Goal: Book appointment/travel/reservation

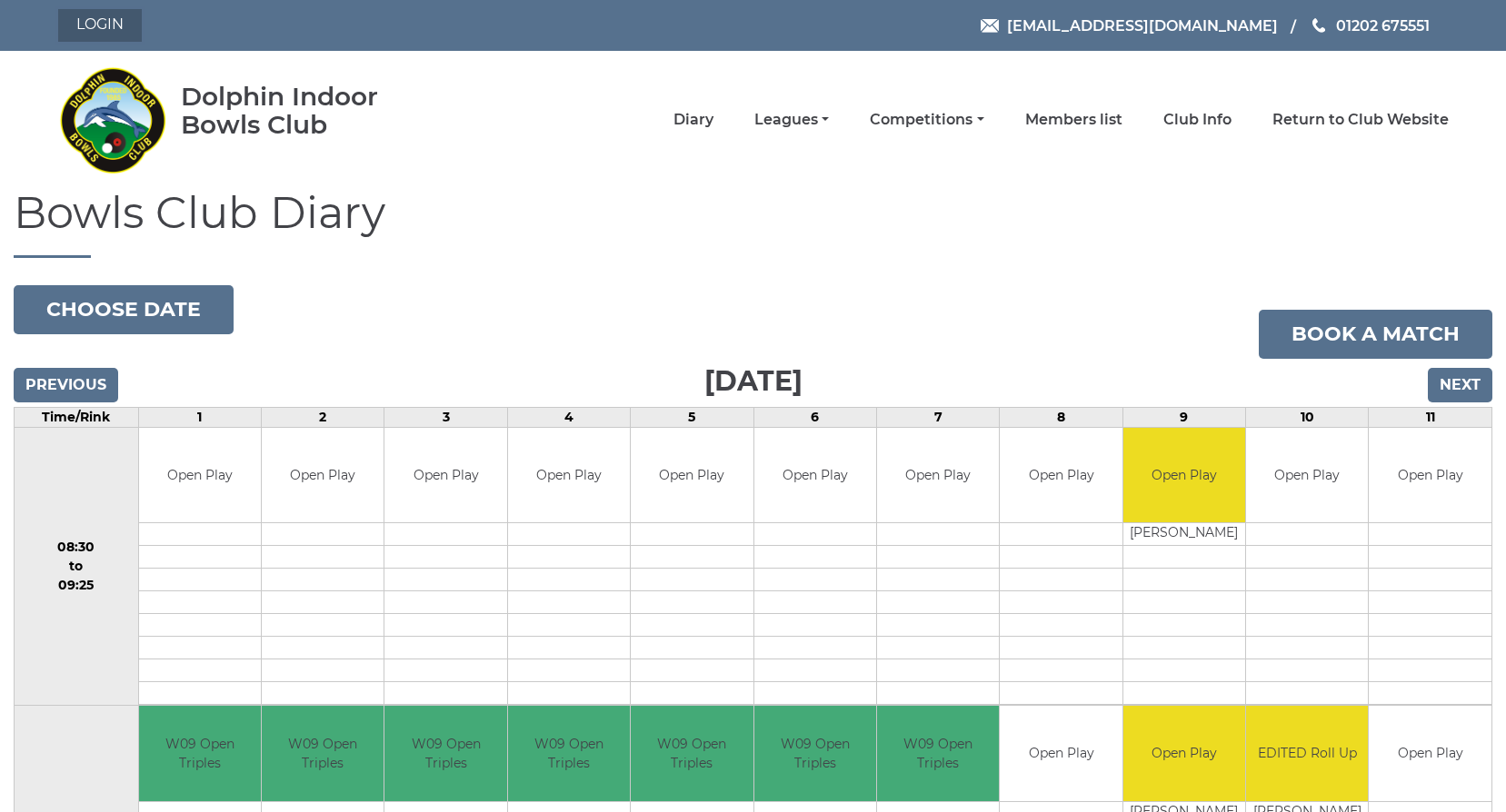
click at [91, 15] on link "Login" at bounding box center [100, 25] width 84 height 33
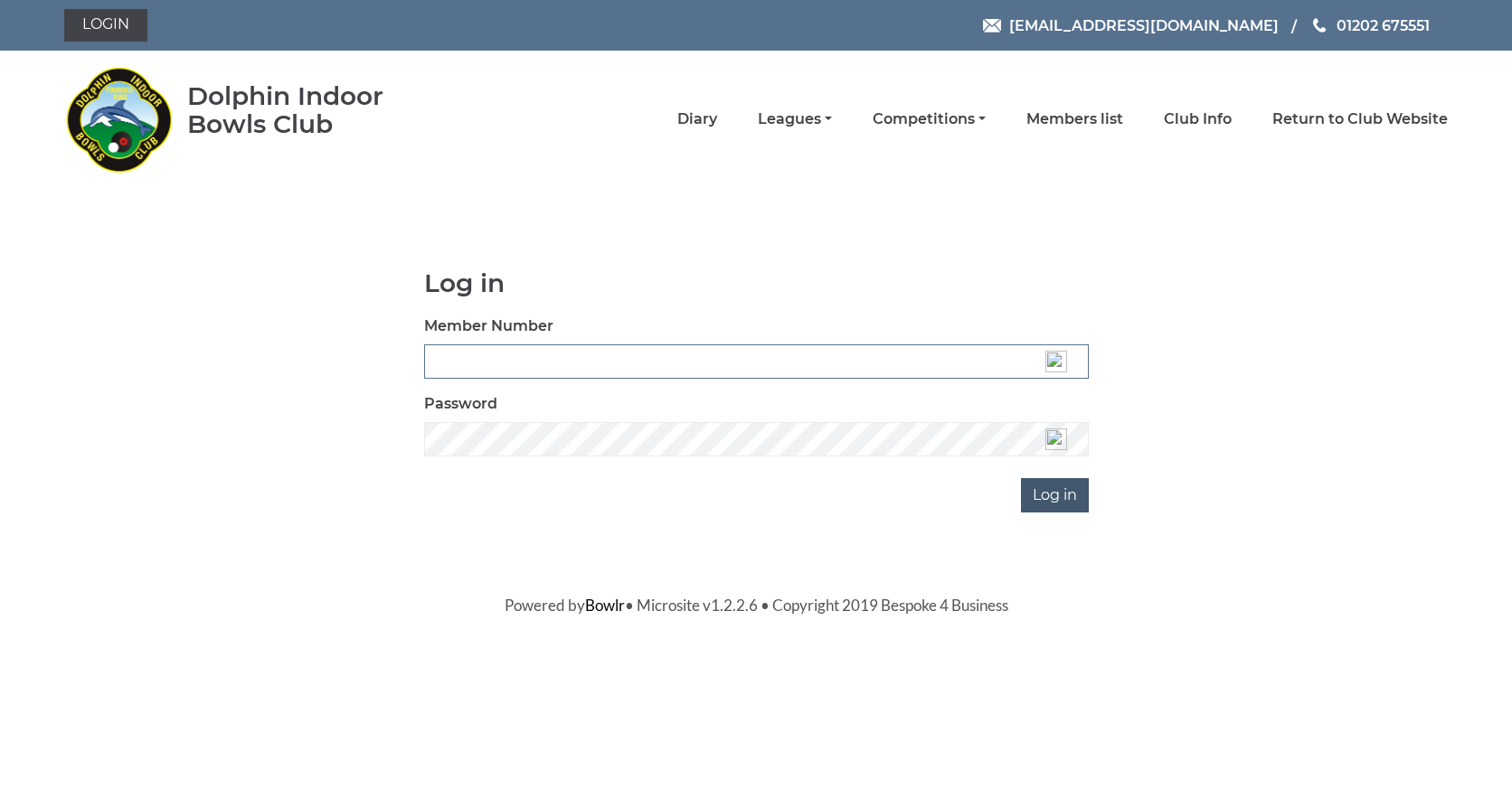
type input "3537"
click at [1046, 501] on input "Log in" at bounding box center [1054, 495] width 68 height 34
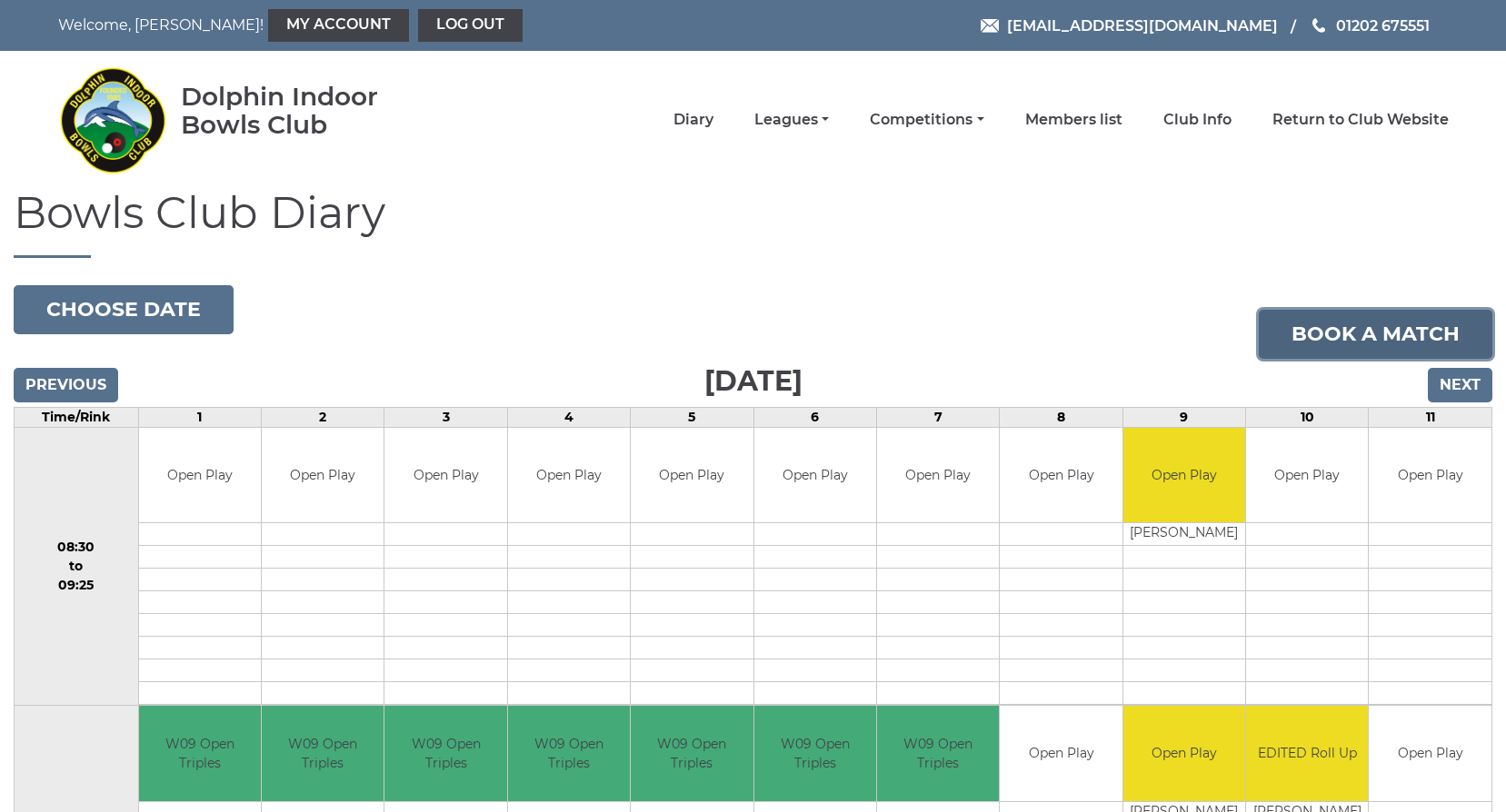
click at [1374, 333] on link "Book a match" at bounding box center [1376, 334] width 234 height 49
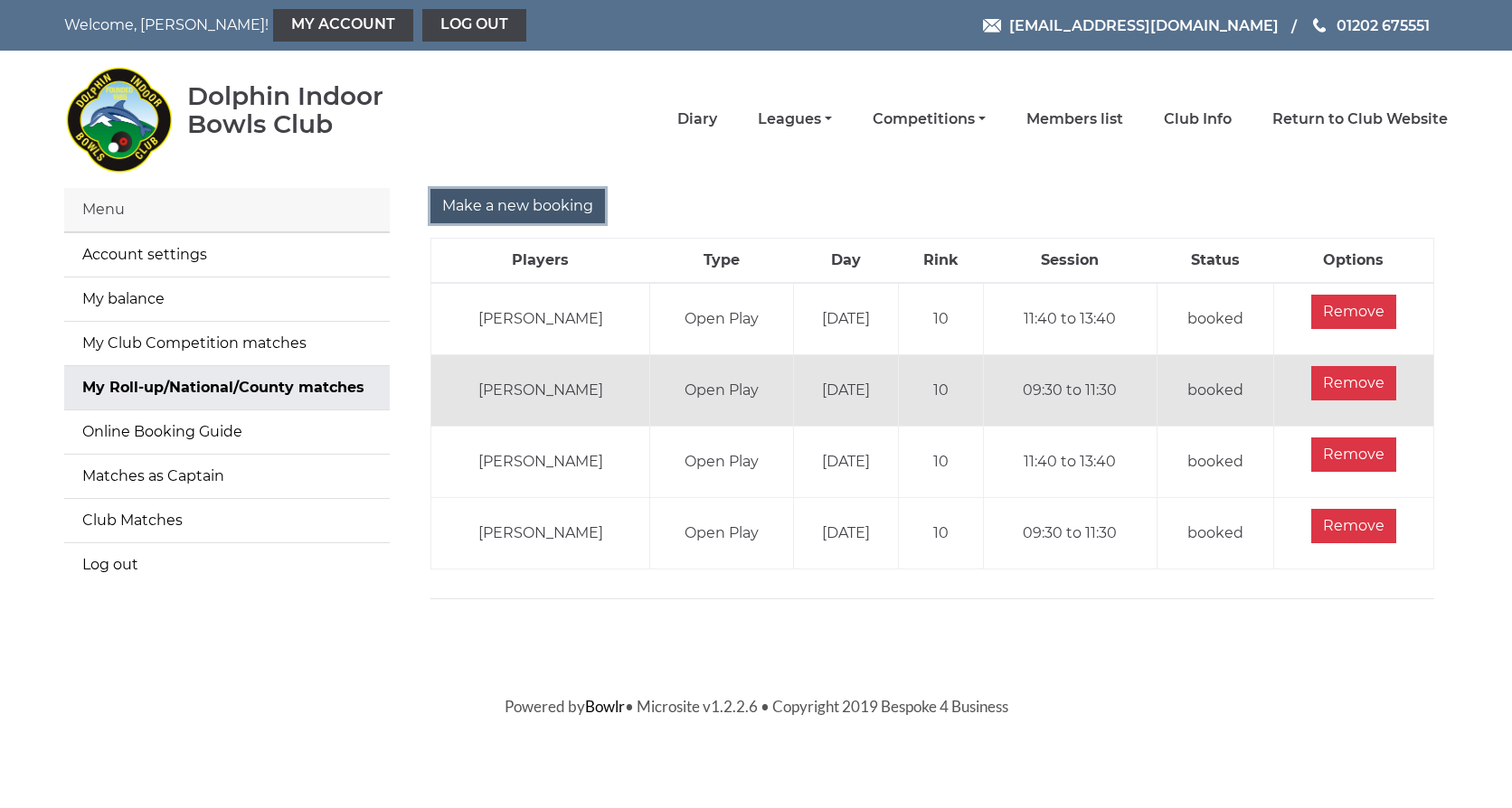
click at [563, 207] on input "Make a new booking" at bounding box center [517, 206] width 174 height 34
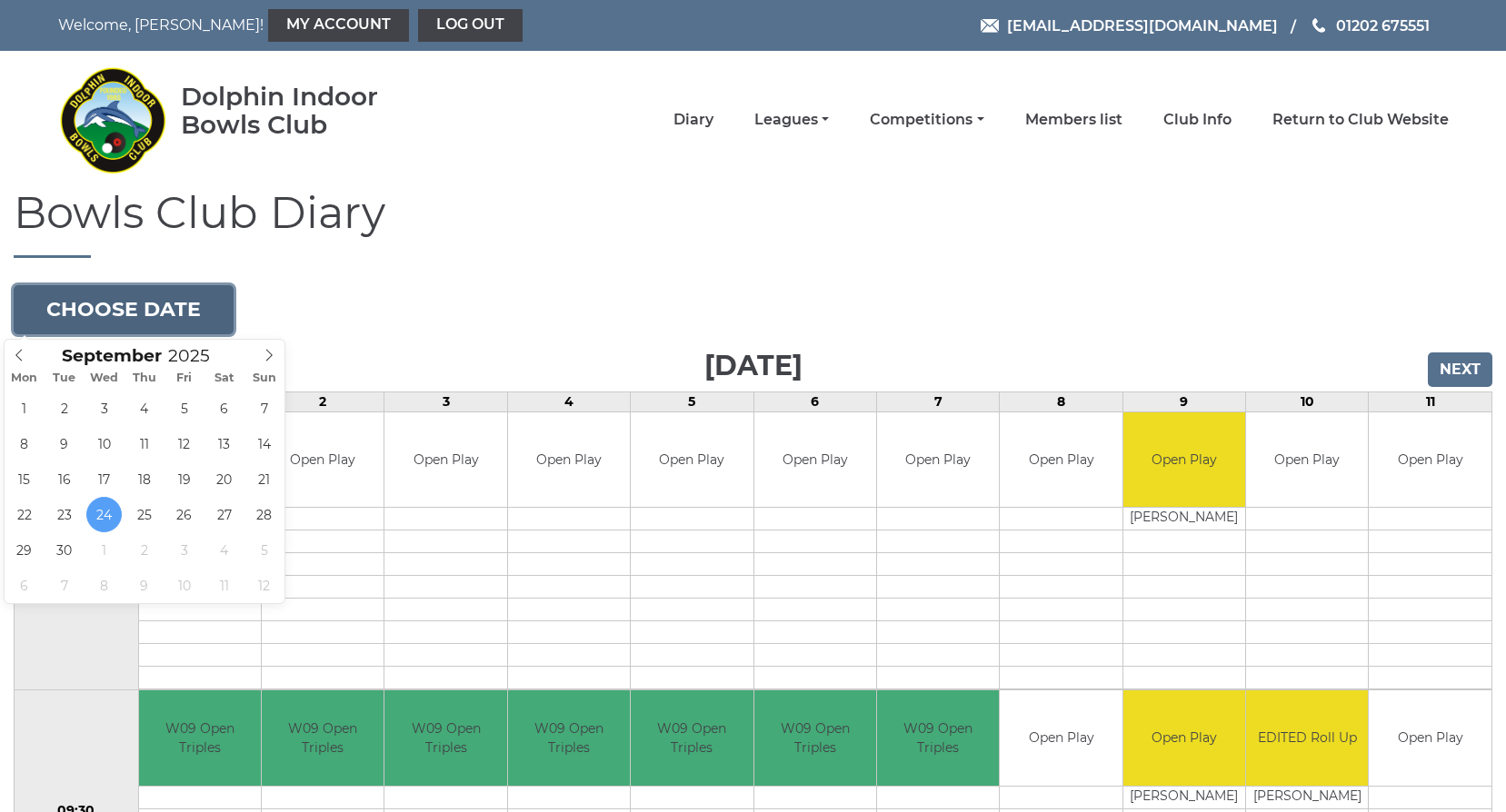
click at [191, 308] on button "Choose date" at bounding box center [124, 311] width 220 height 49
type input "2025-10-09"
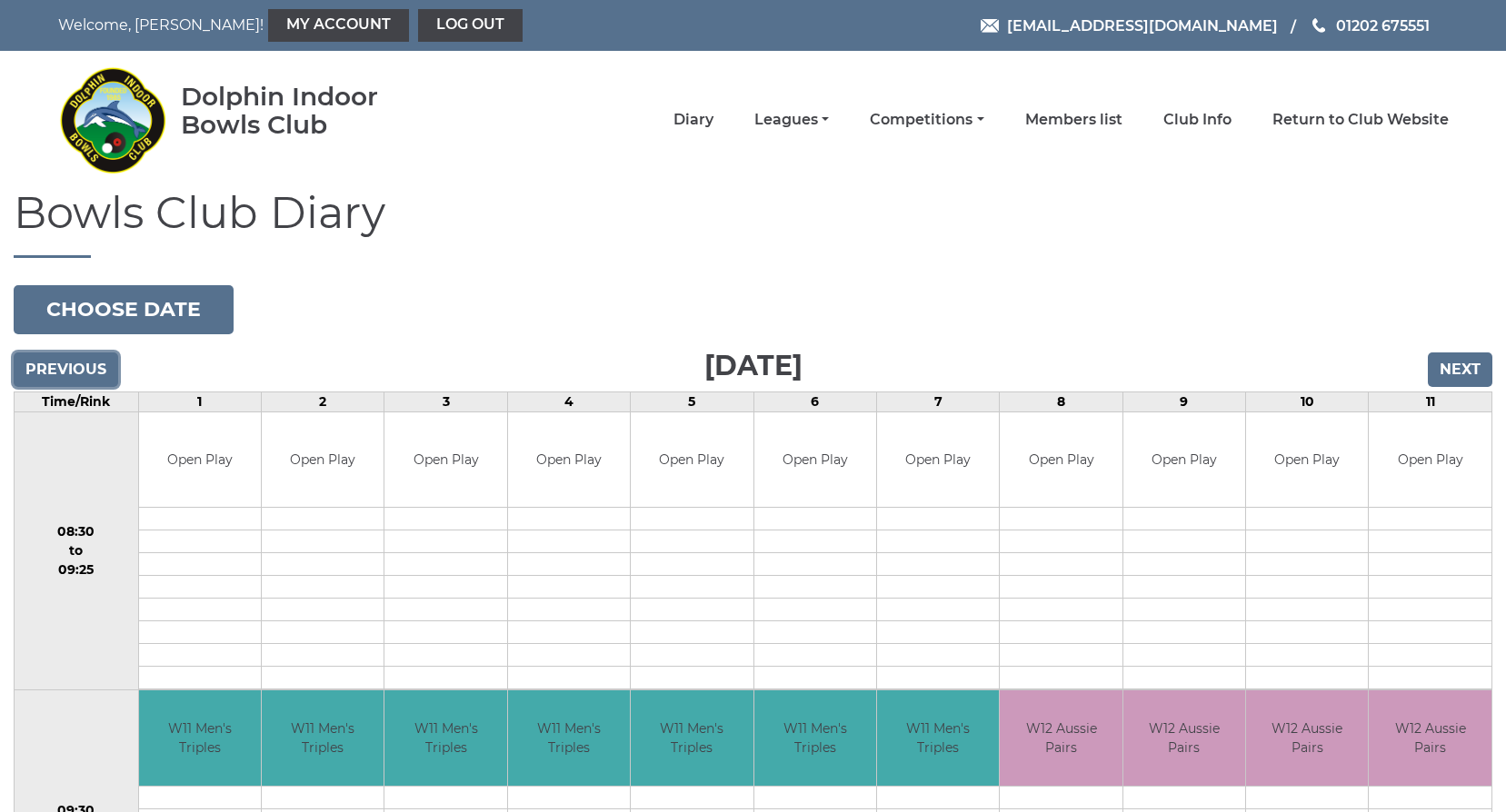
click at [68, 370] on input "Previous" at bounding box center [66, 370] width 105 height 35
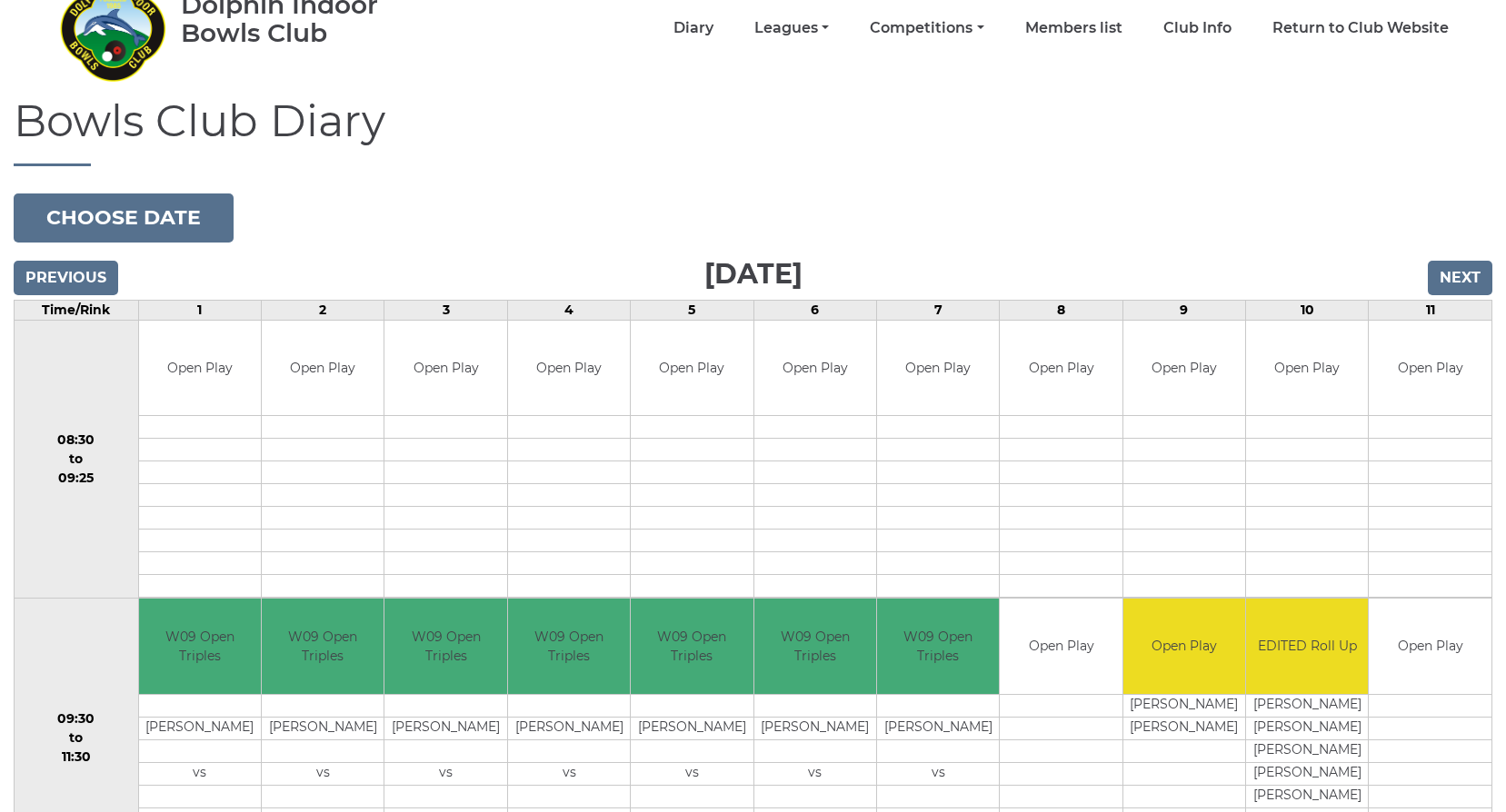
scroll to position [91, 0]
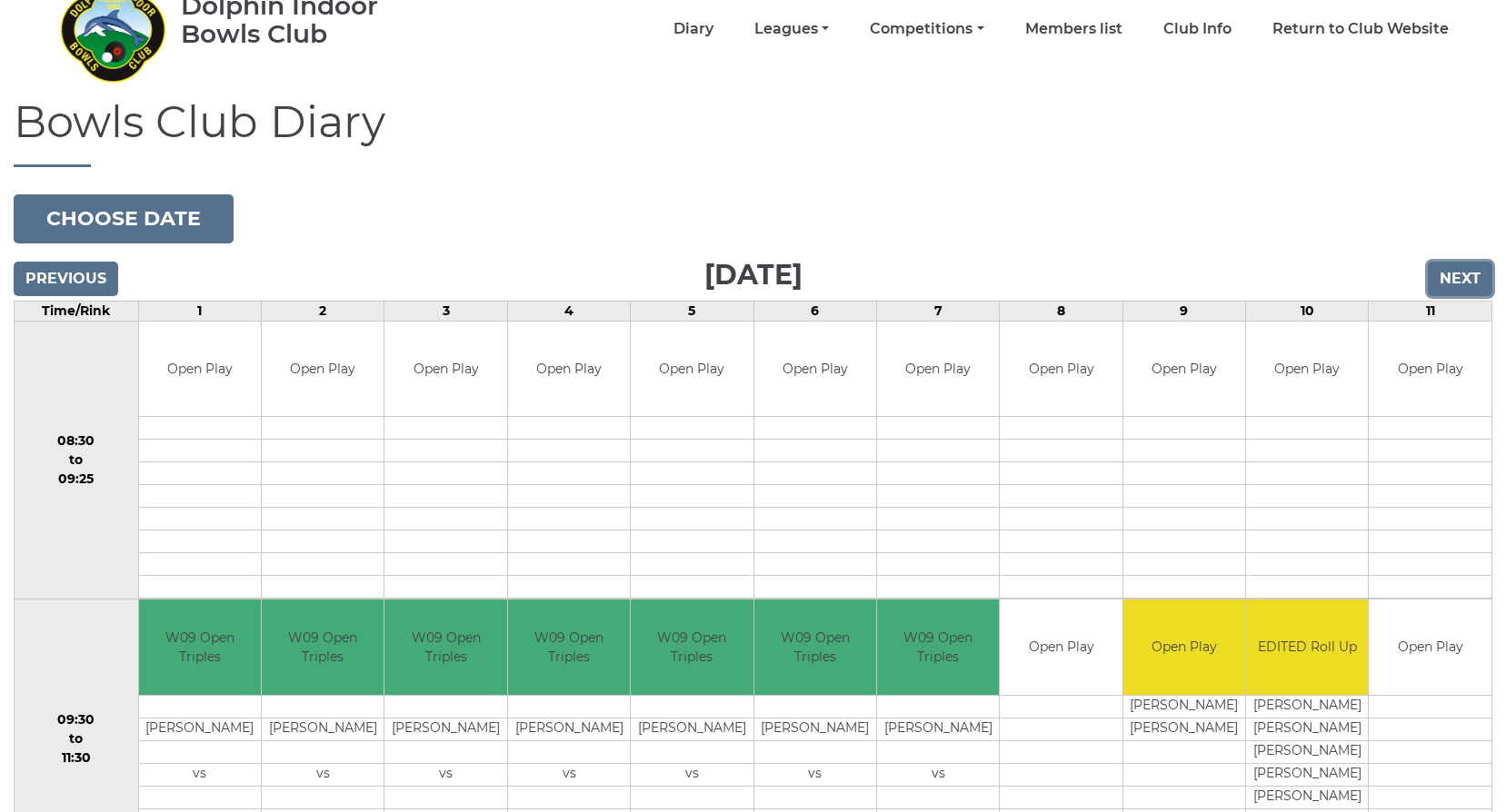
click at [1471, 280] on input "Next" at bounding box center [1459, 279] width 64 height 35
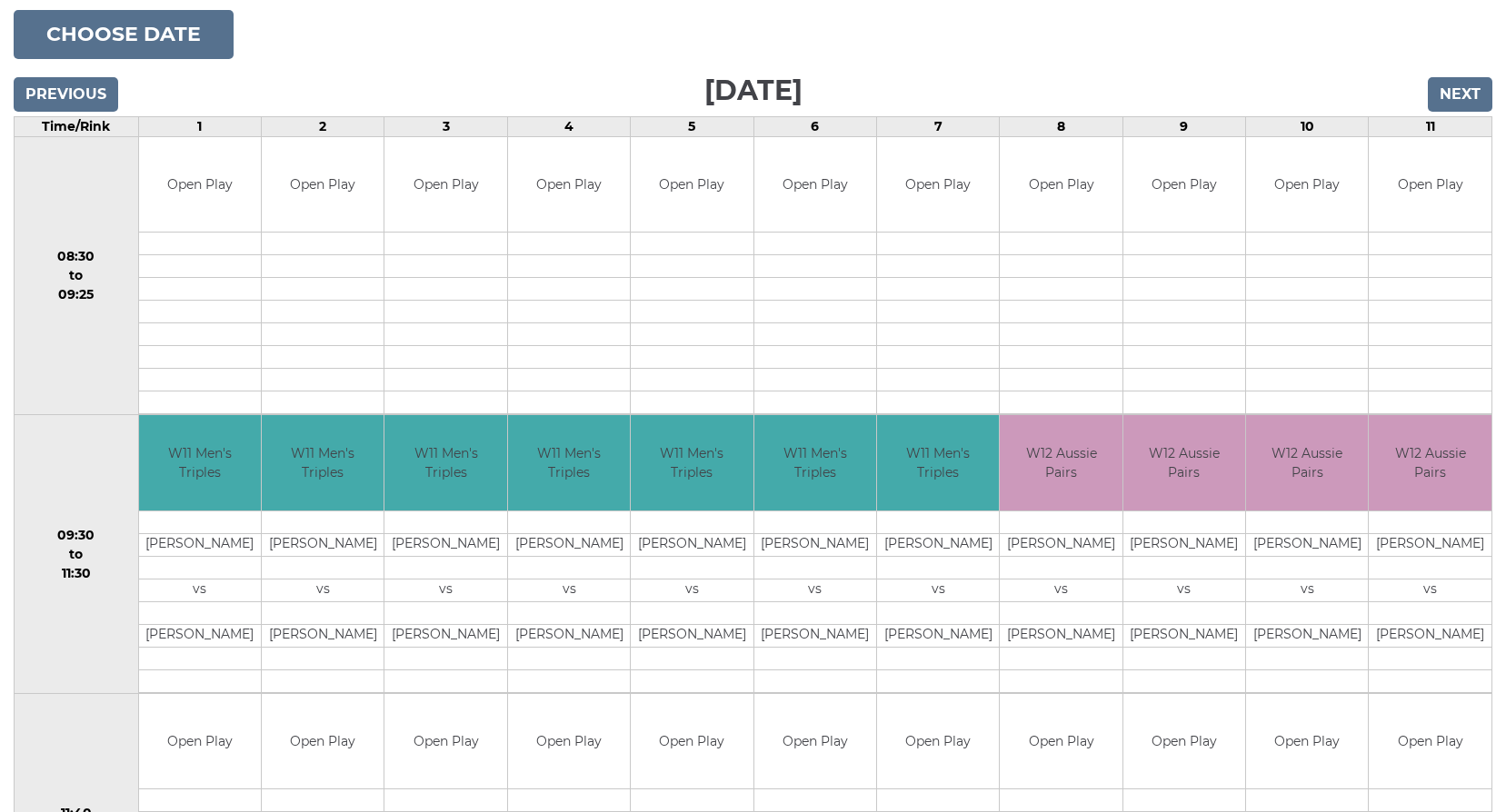
scroll to position [273, 0]
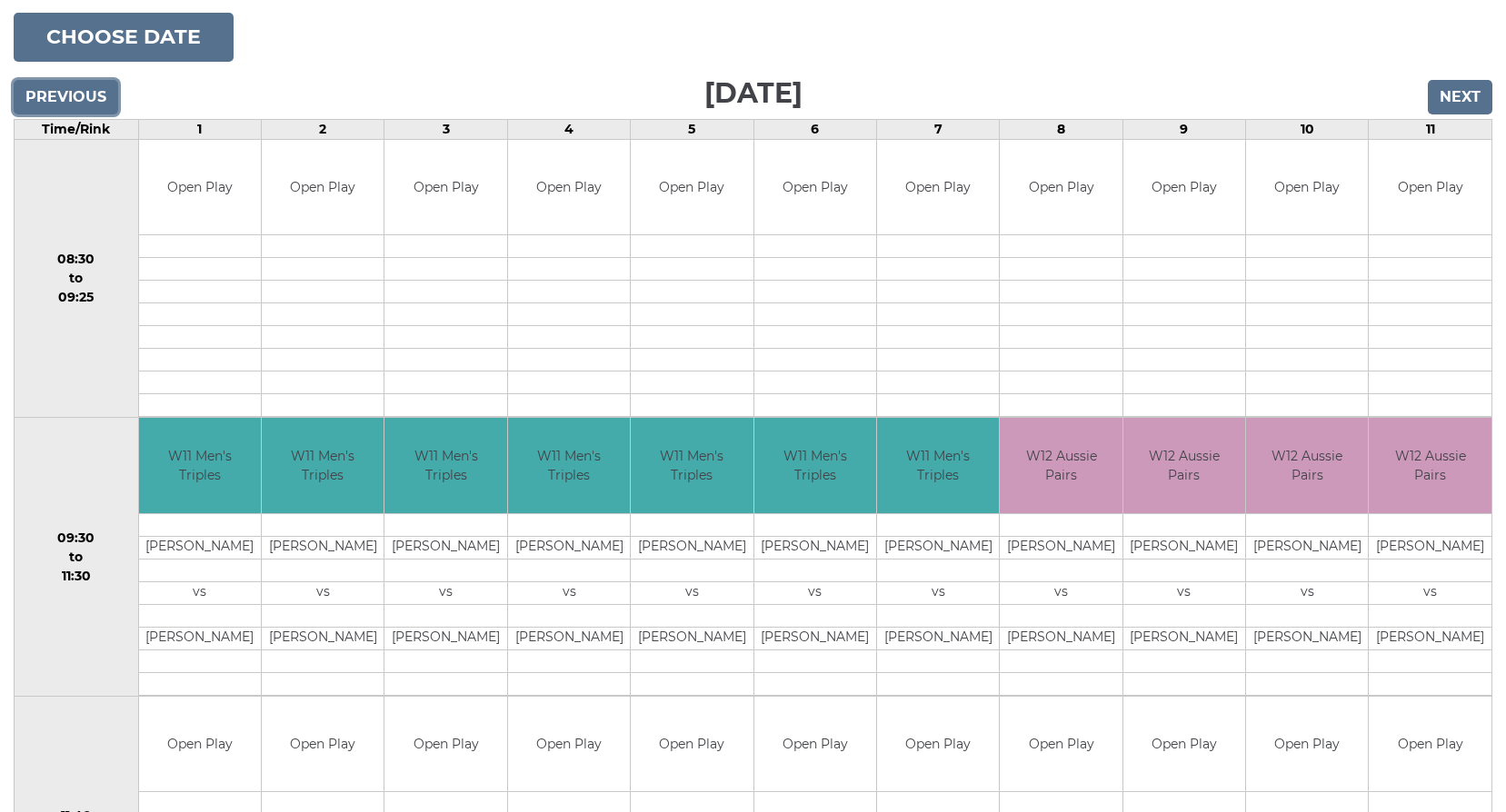
click at [64, 98] on input "Previous" at bounding box center [66, 97] width 105 height 35
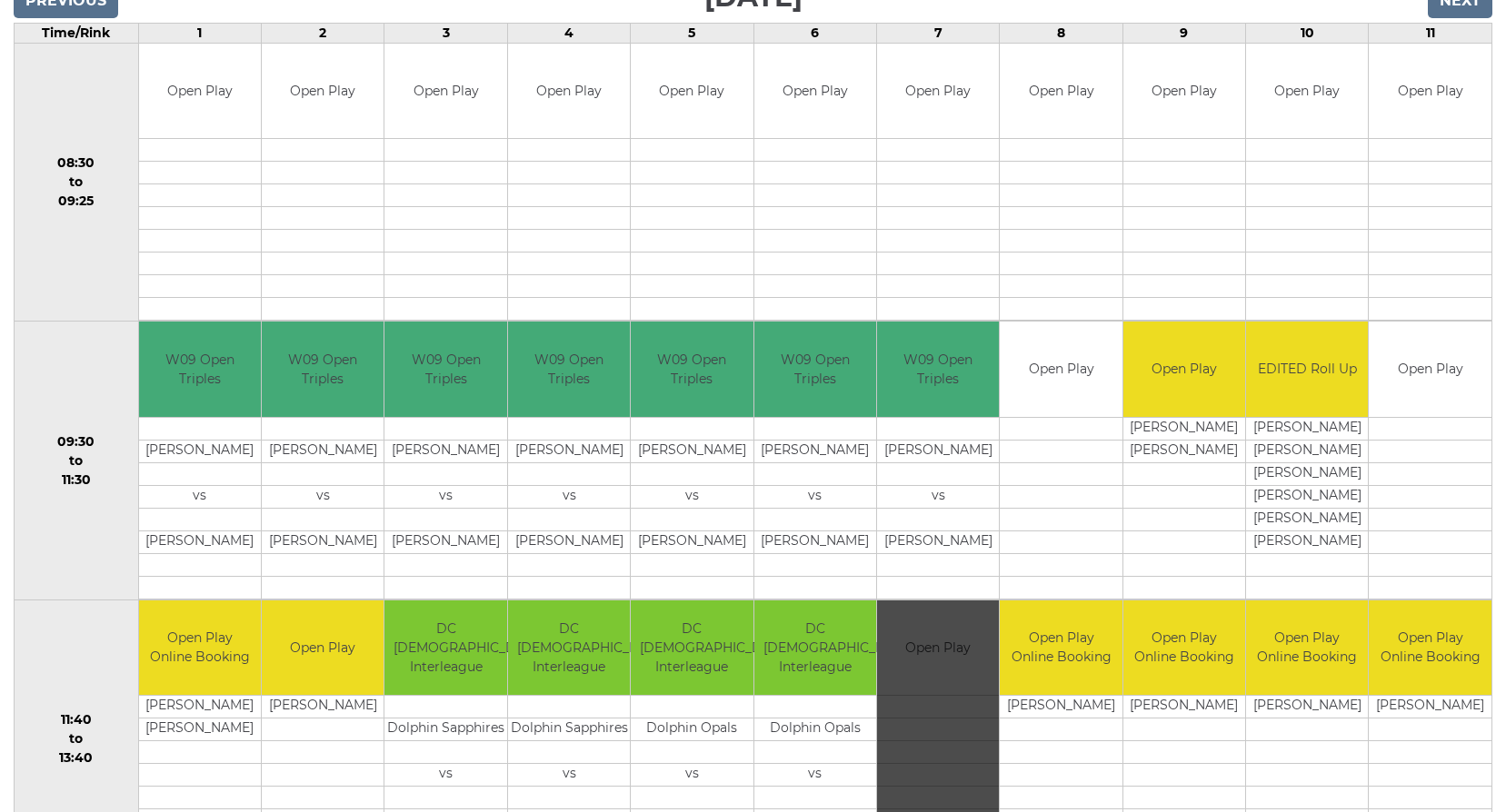
scroll to position [364, 0]
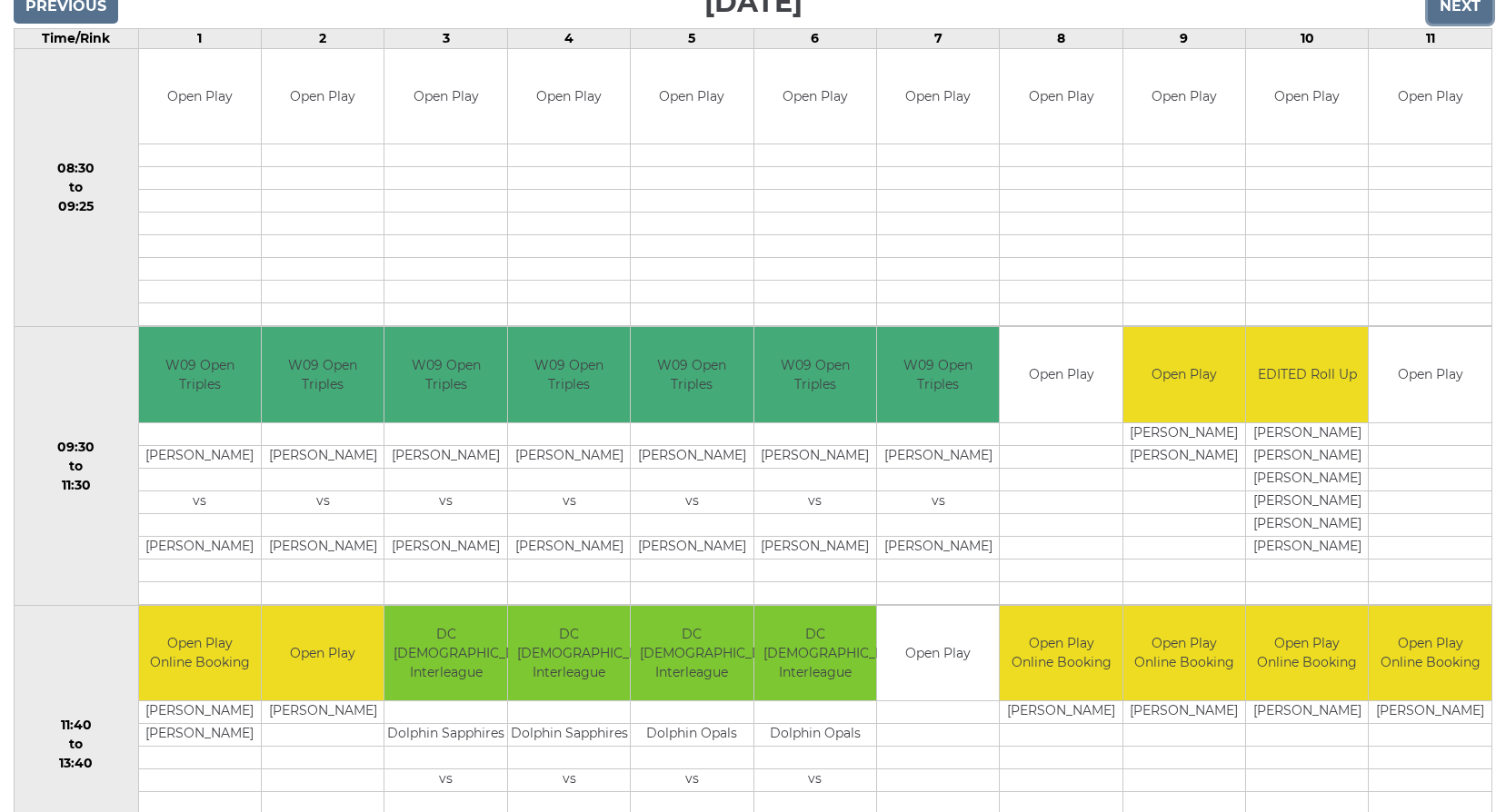
click at [1464, 6] on input "Next" at bounding box center [1459, 6] width 64 height 35
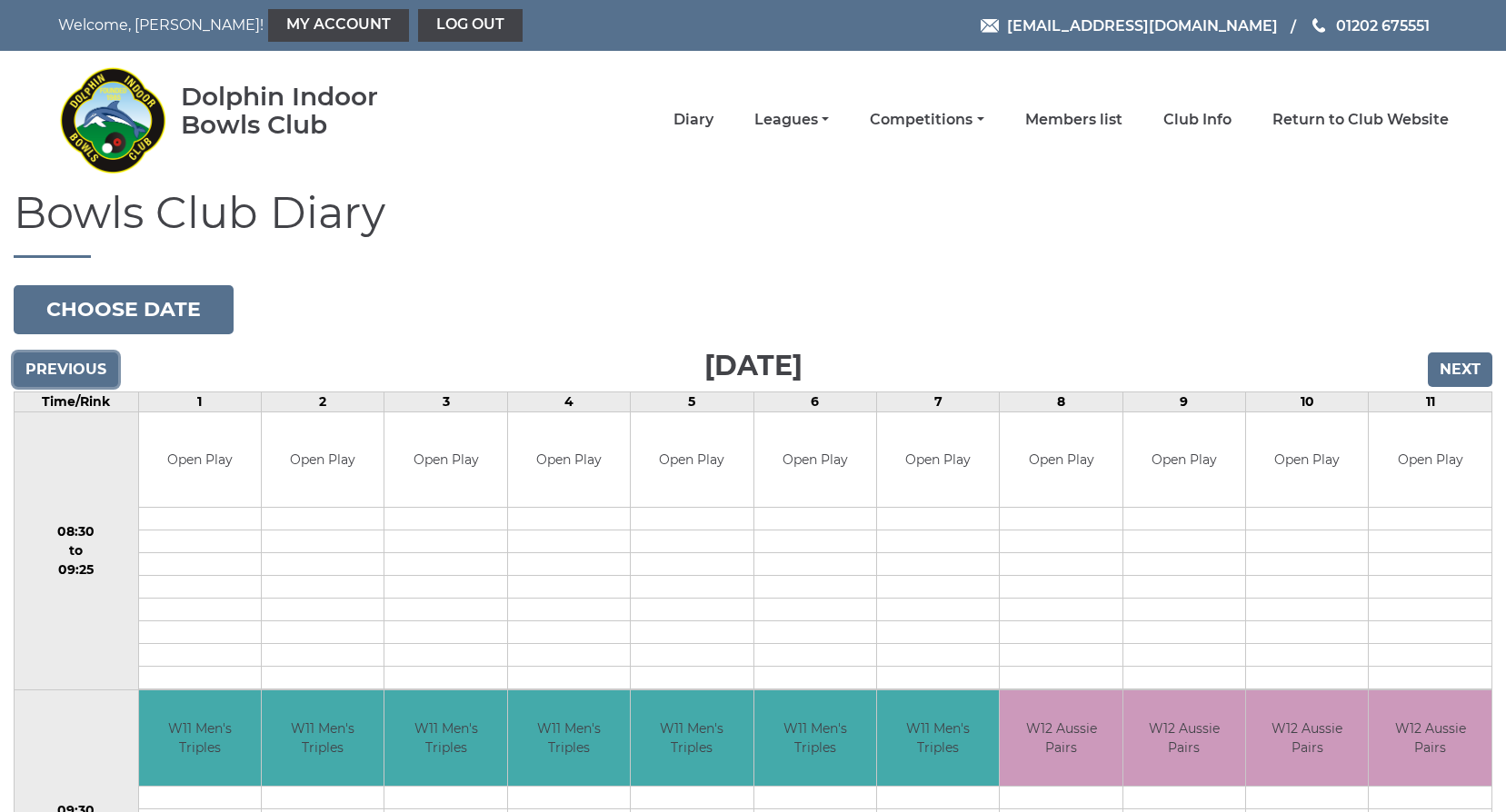
click at [76, 353] on input "Previous" at bounding box center [66, 370] width 105 height 35
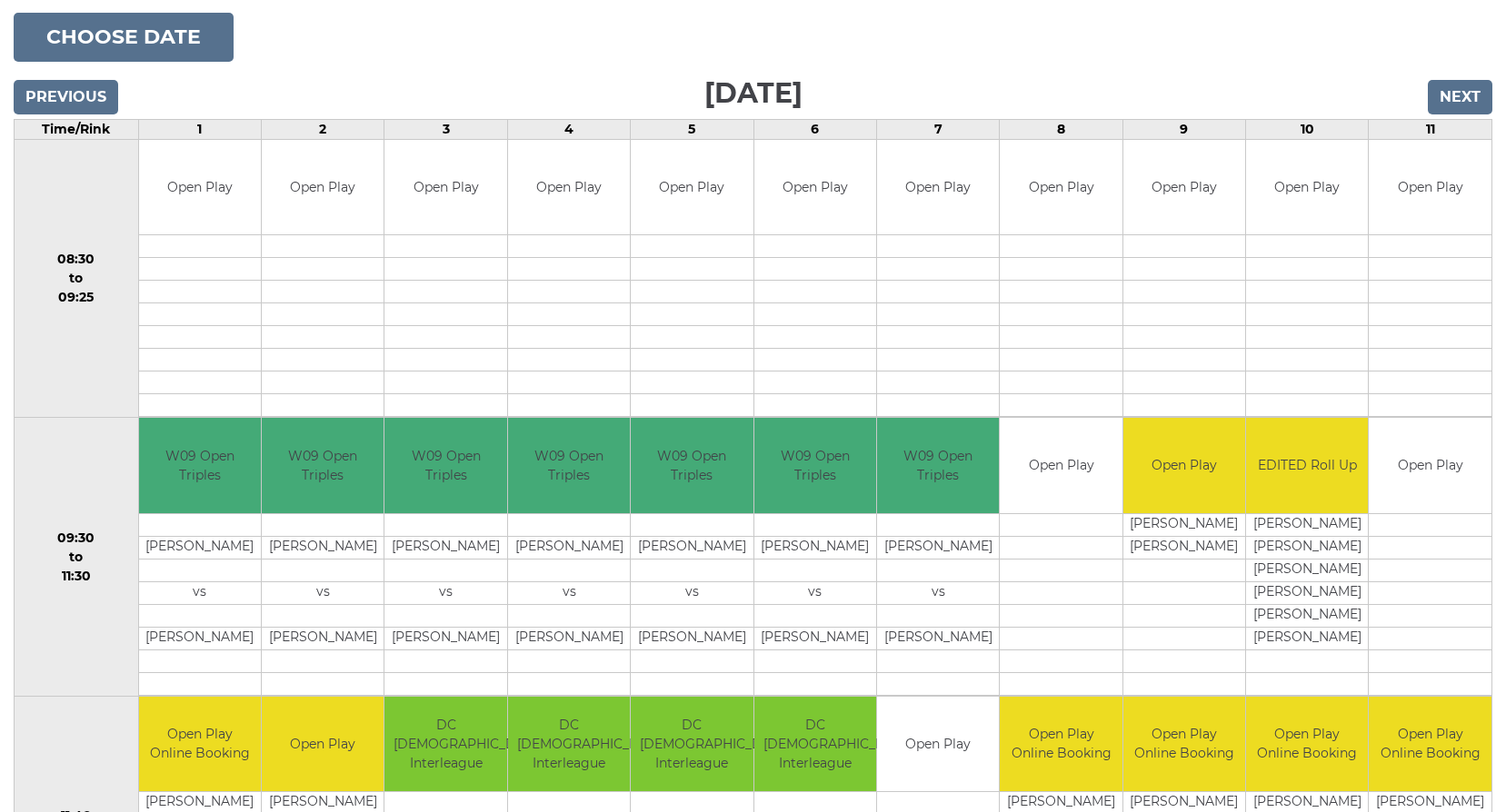
scroll to position [364, 0]
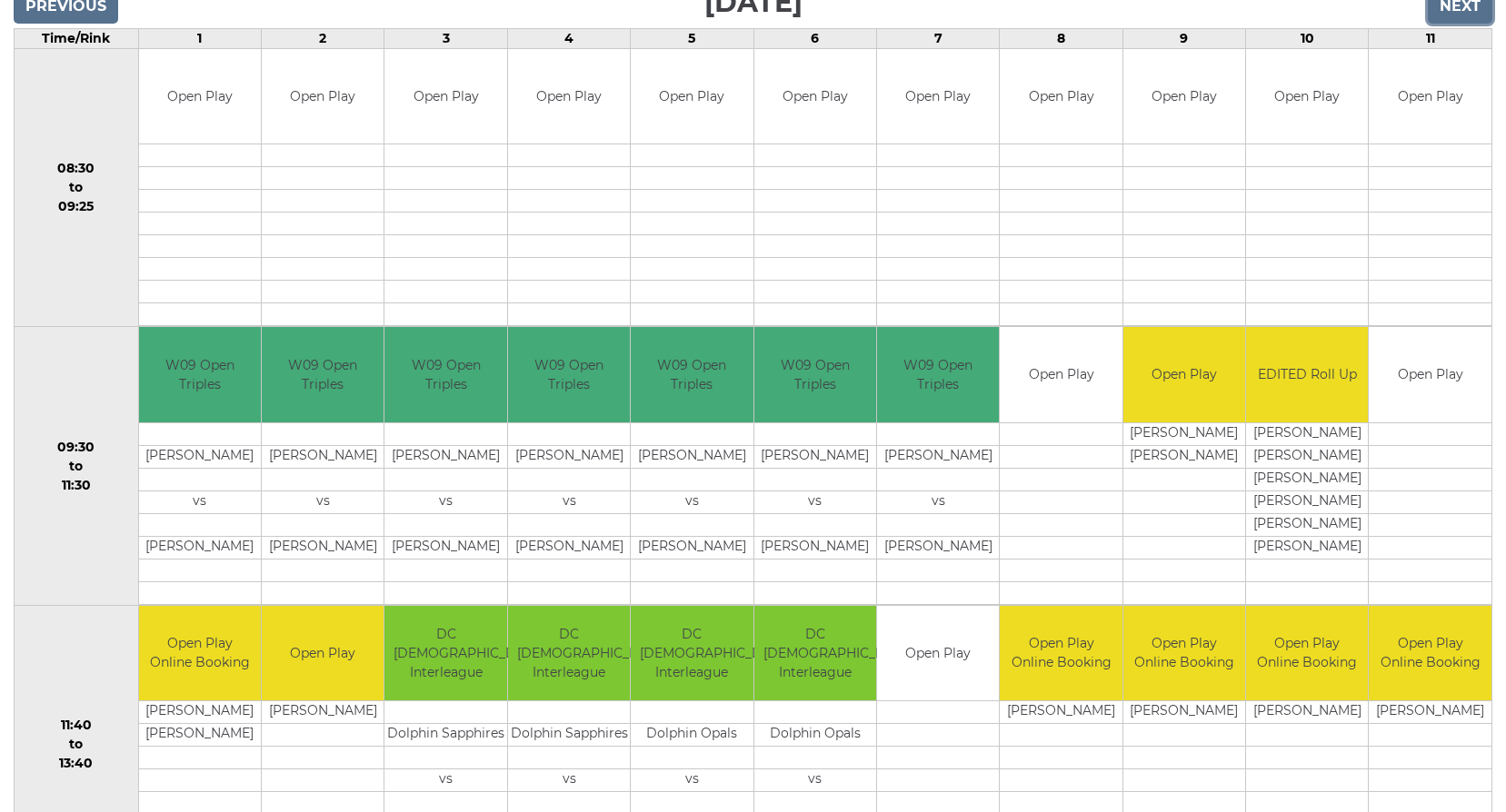
click at [1447, 5] on input "Next" at bounding box center [1459, 6] width 64 height 35
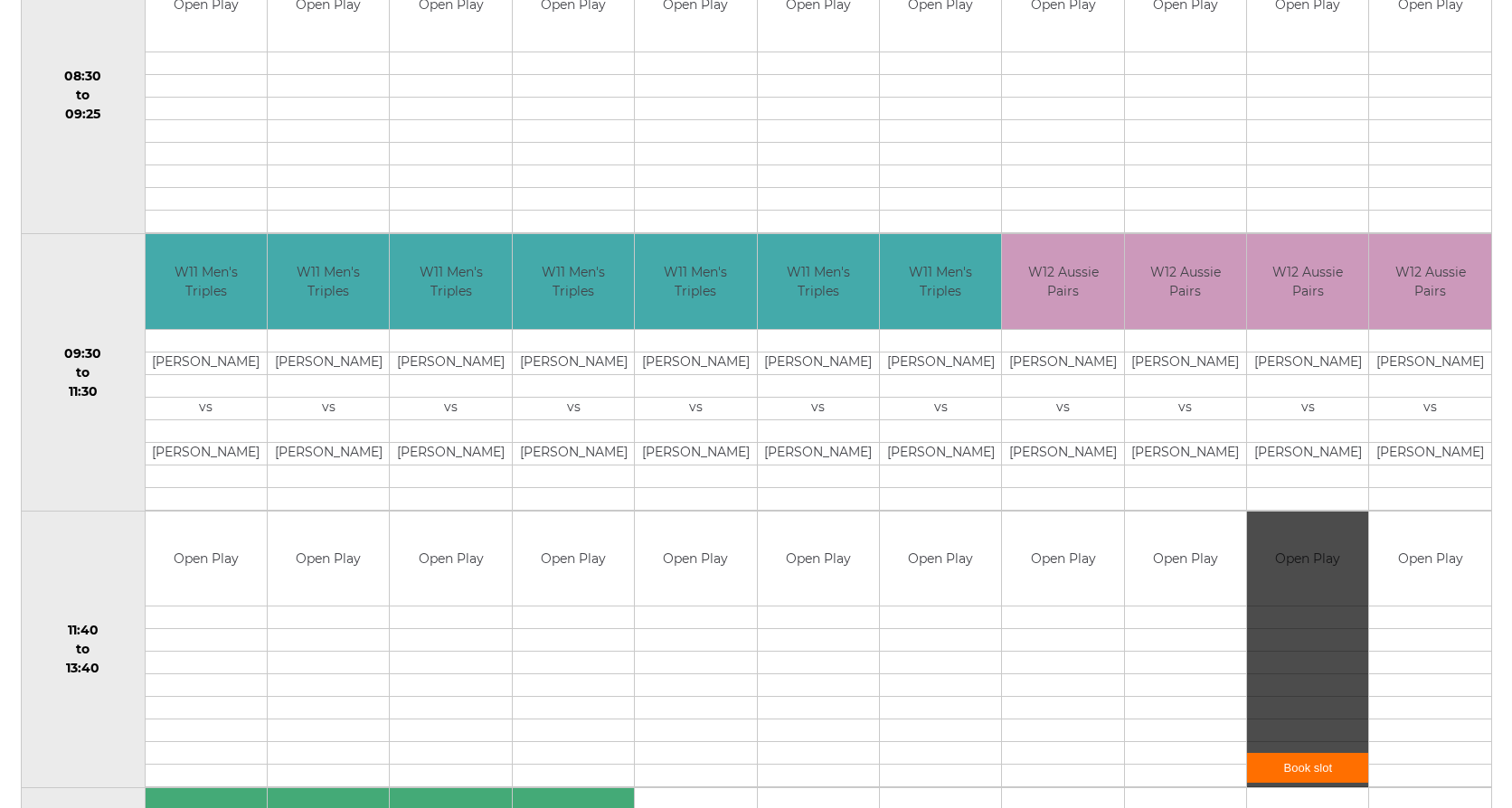
scroll to position [633, 0]
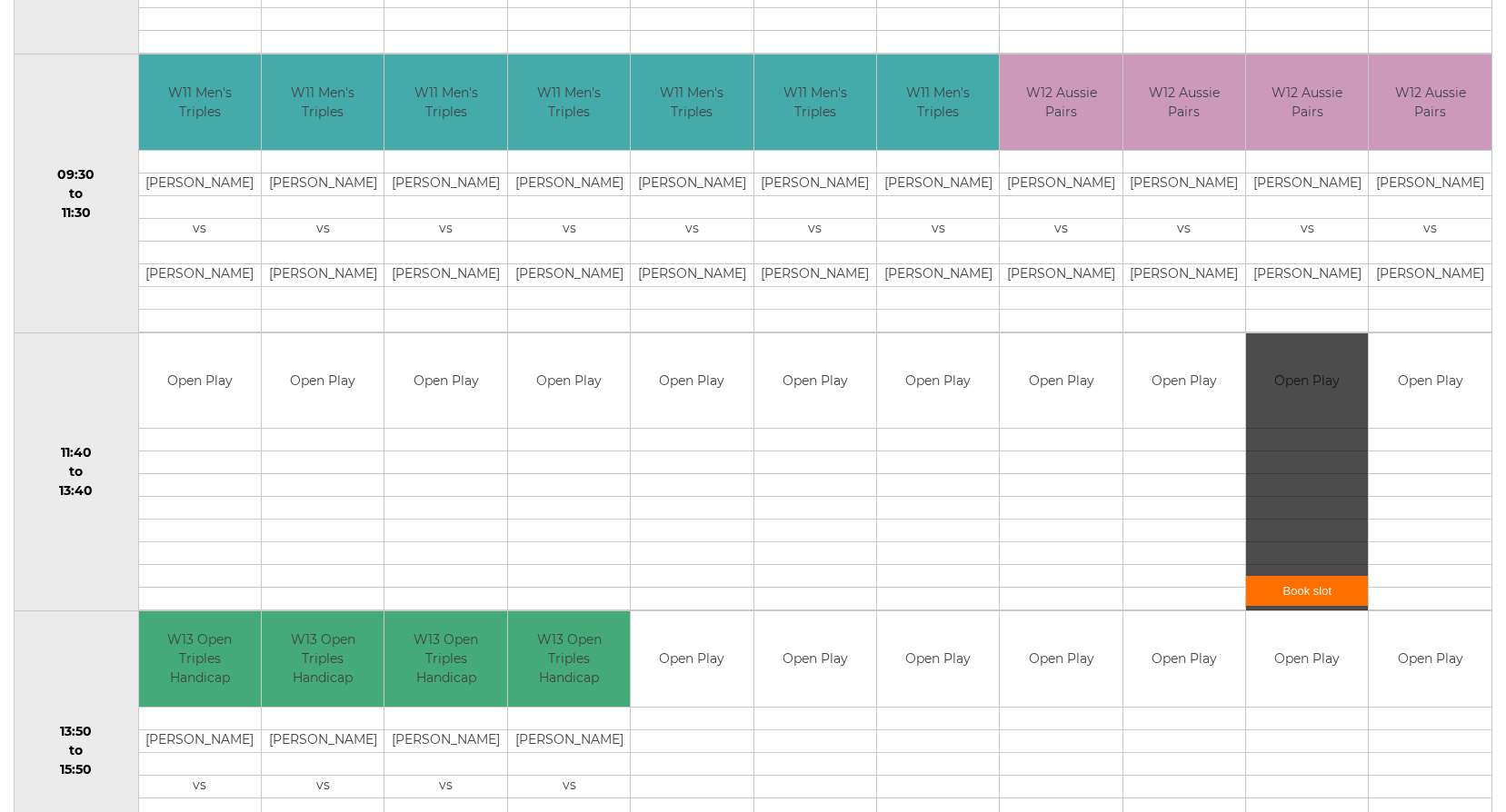
click at [1321, 602] on link "Book slot" at bounding box center [1307, 591] width 122 height 30
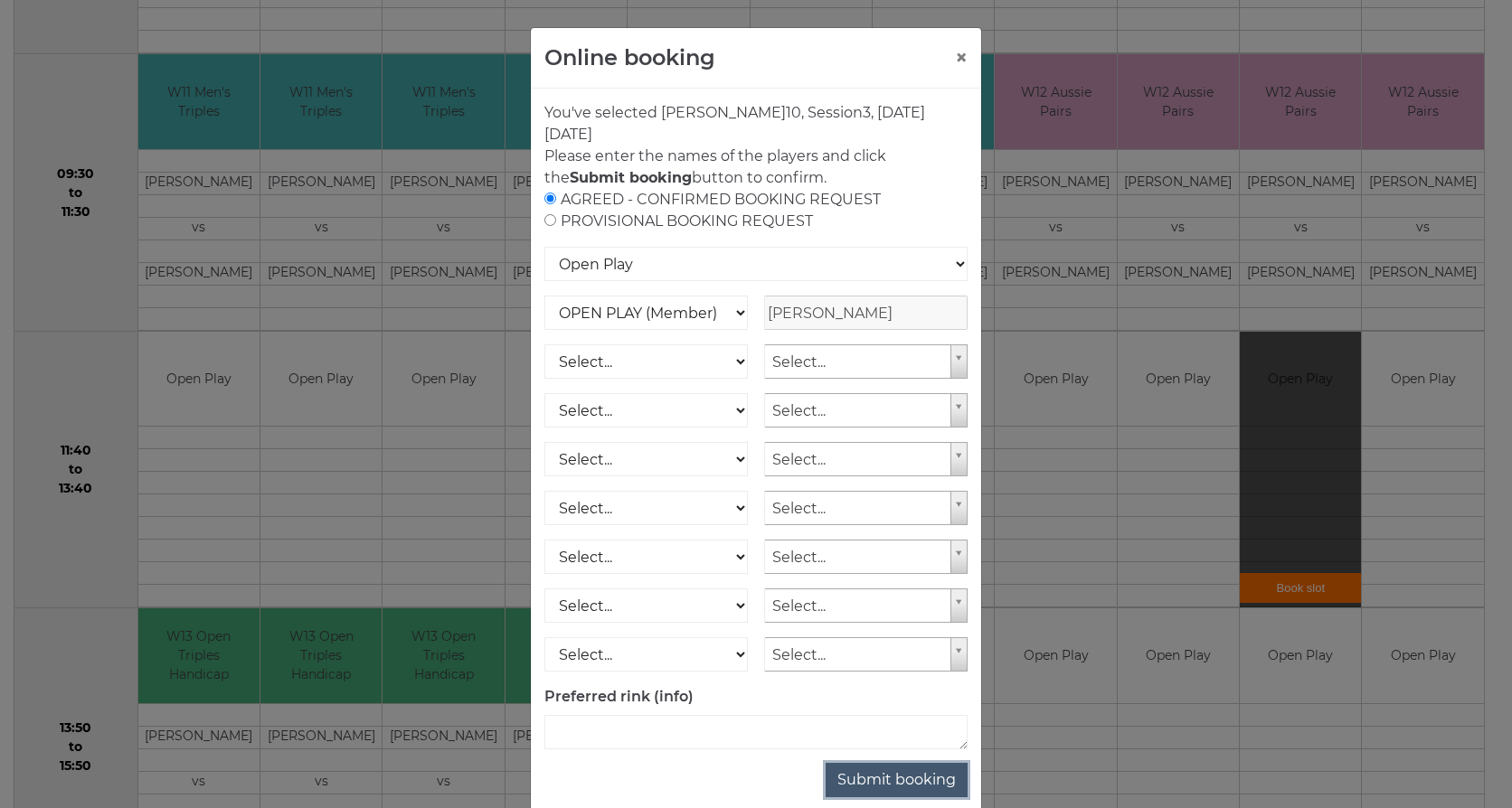
click at [866, 778] on button "Submit booking" at bounding box center [897, 779] width 142 height 34
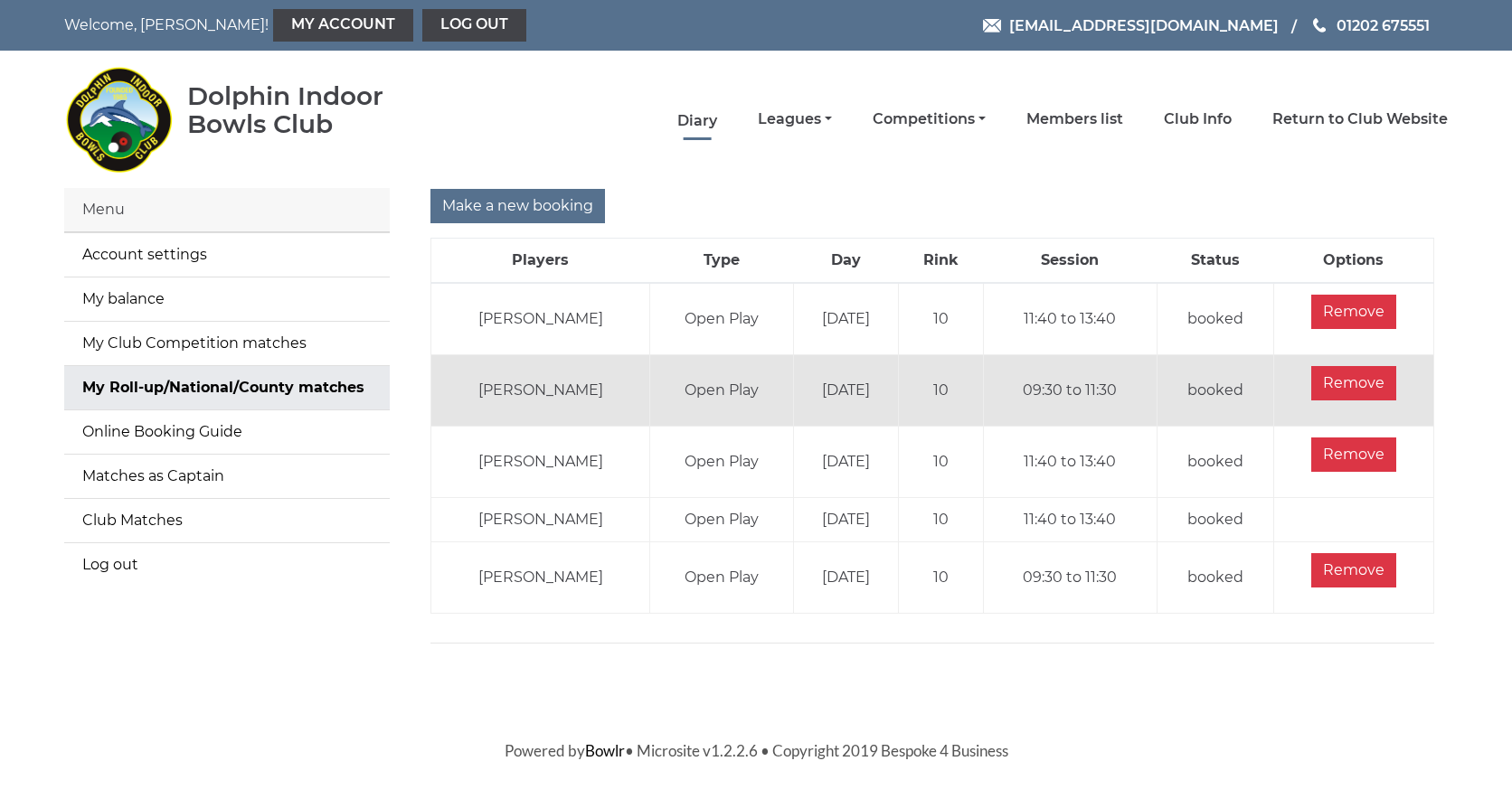
click at [696, 114] on link "Diary" at bounding box center [697, 121] width 39 height 20
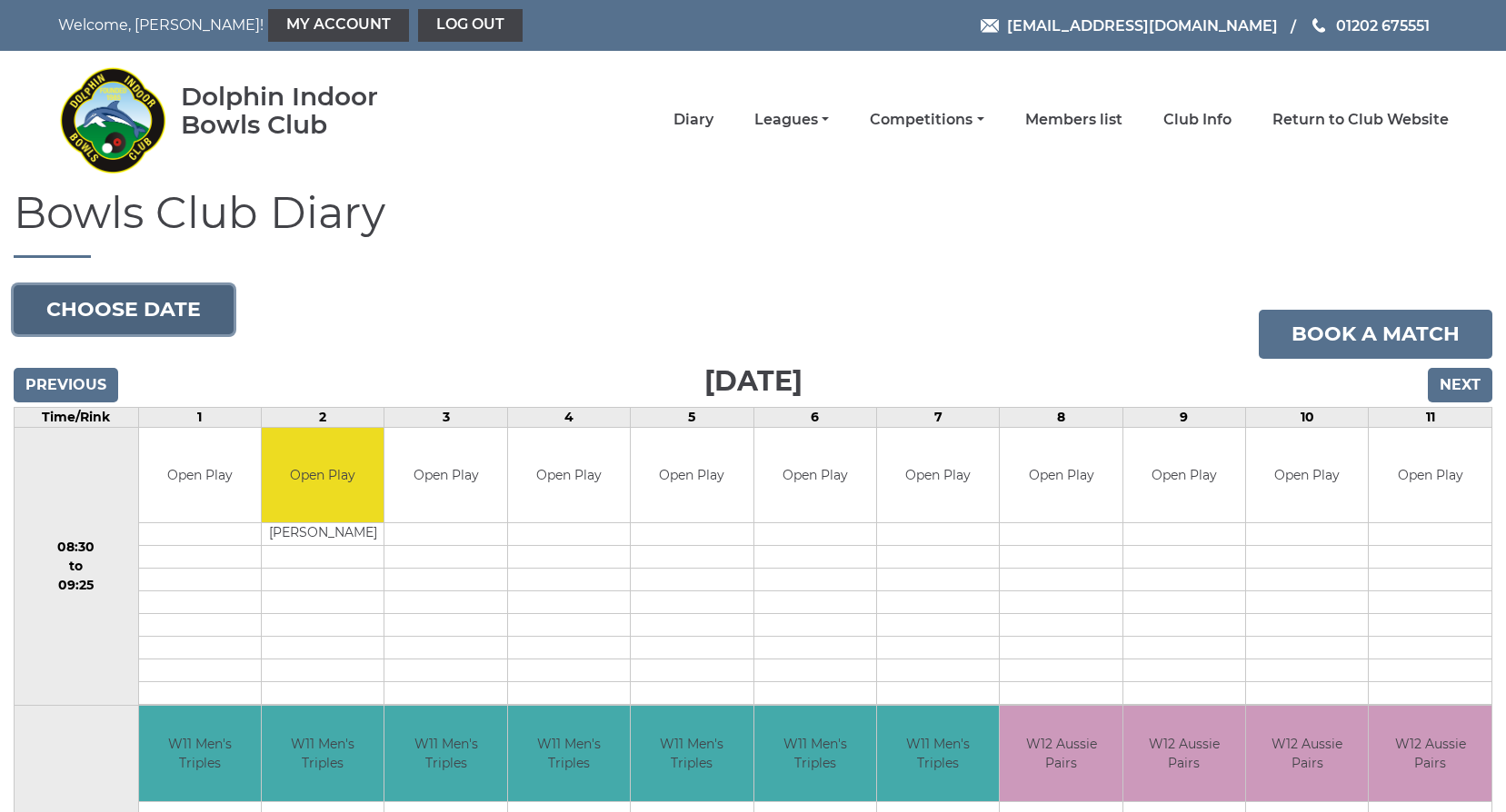
click at [77, 309] on button "Choose date" at bounding box center [124, 311] width 220 height 49
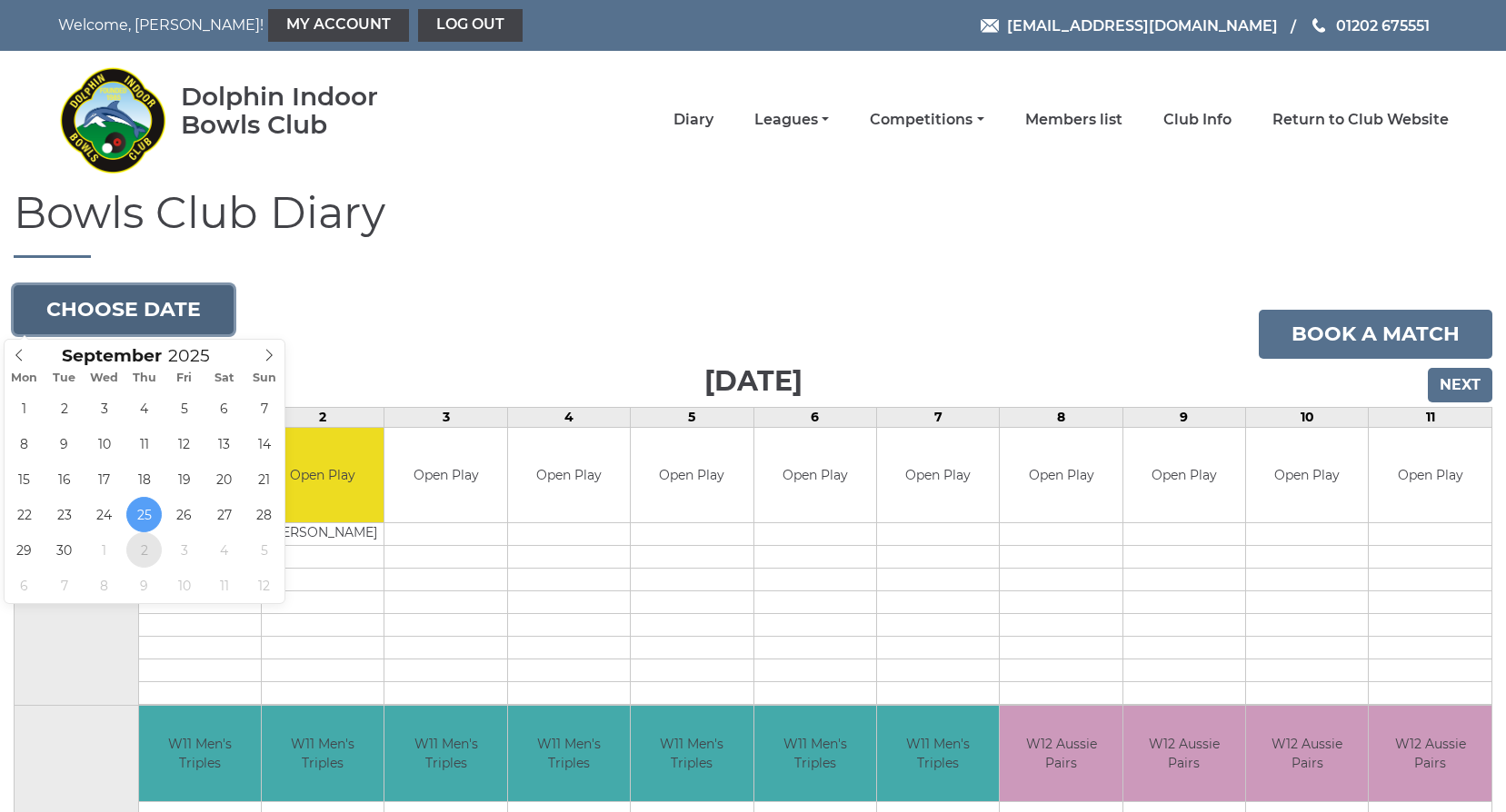
type input "[DATE]"
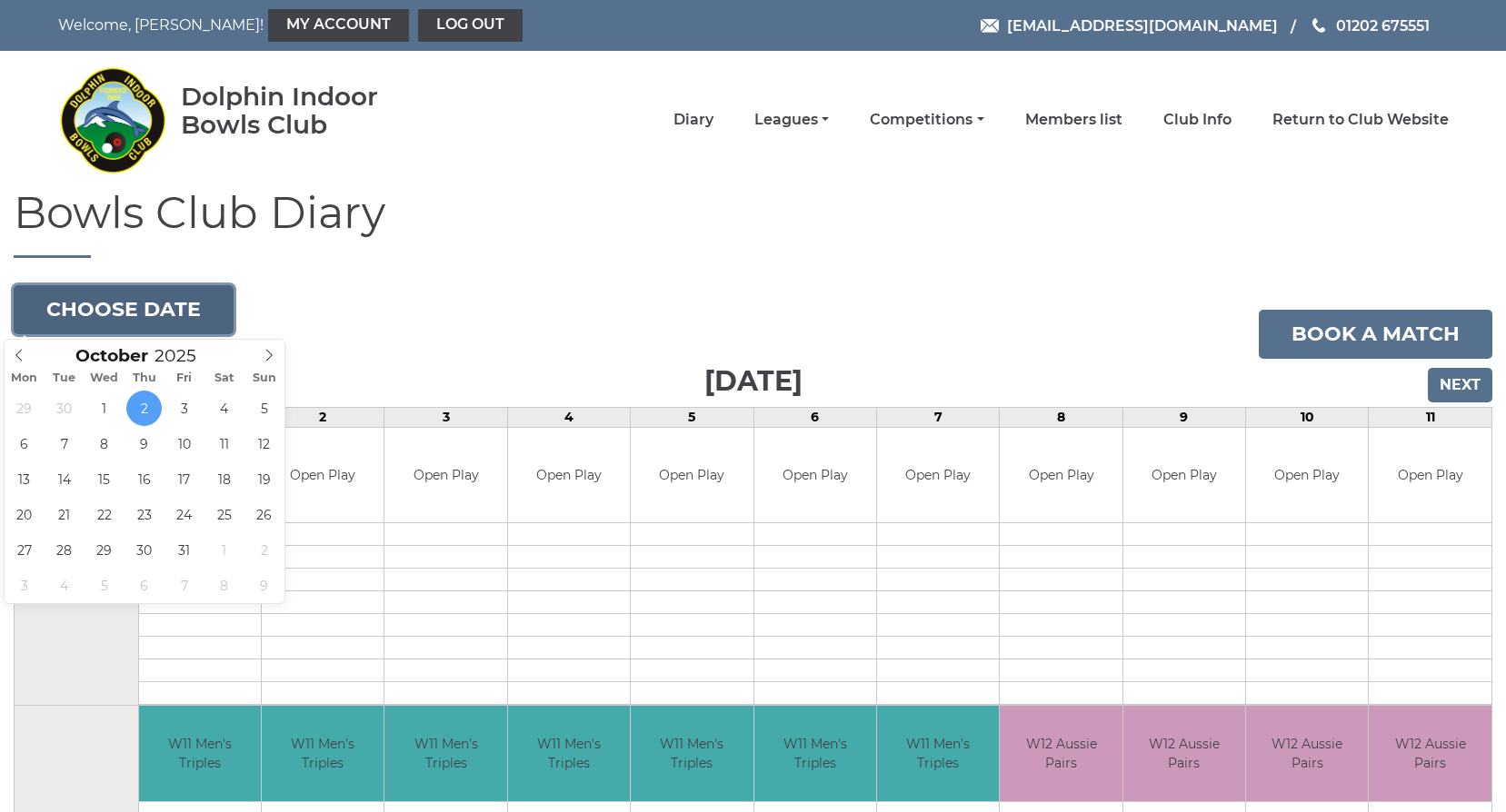
click at [158, 307] on button "Choose date" at bounding box center [124, 311] width 220 height 49
type input "[DATE]"
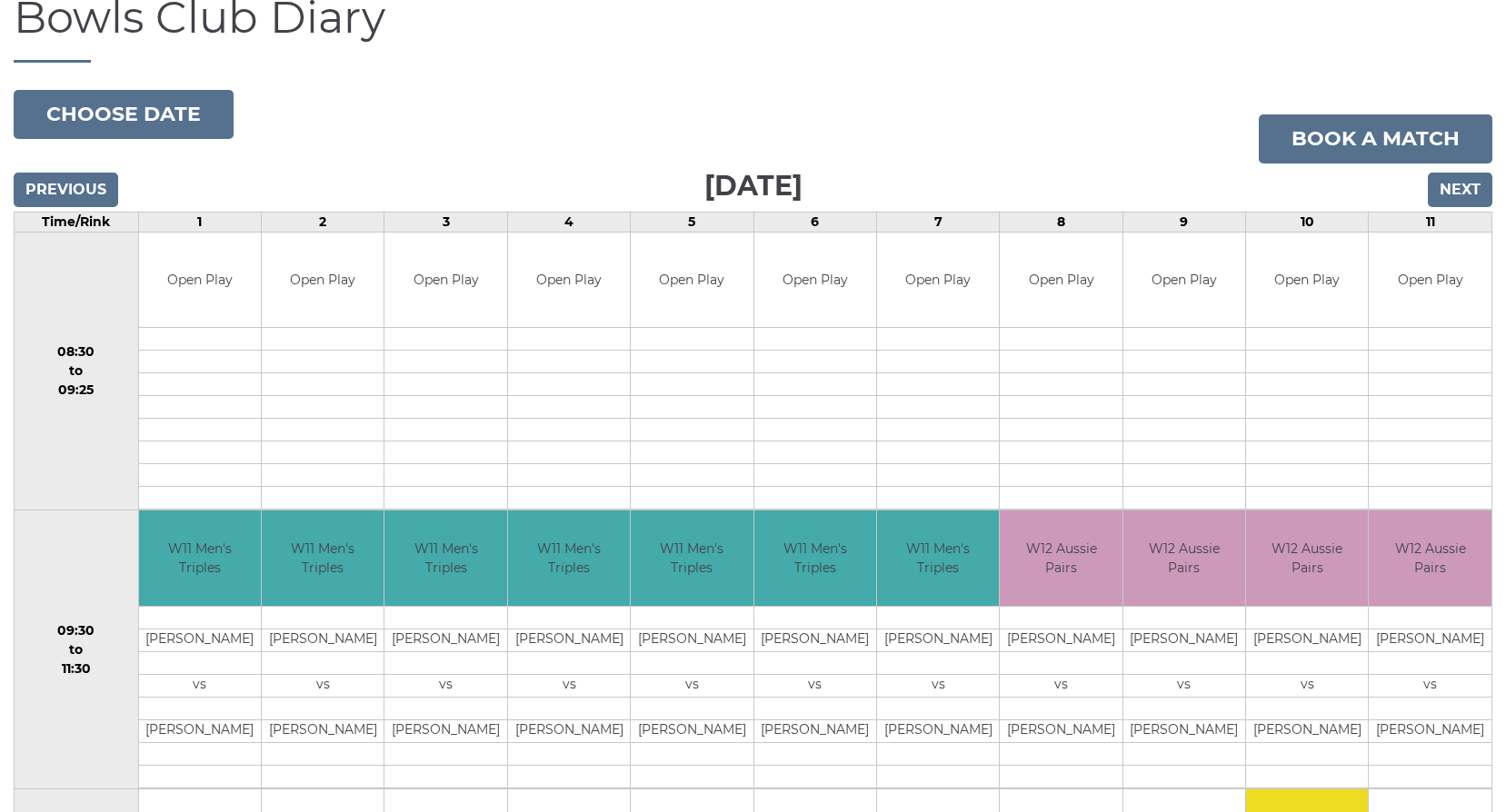
scroll to position [273, 0]
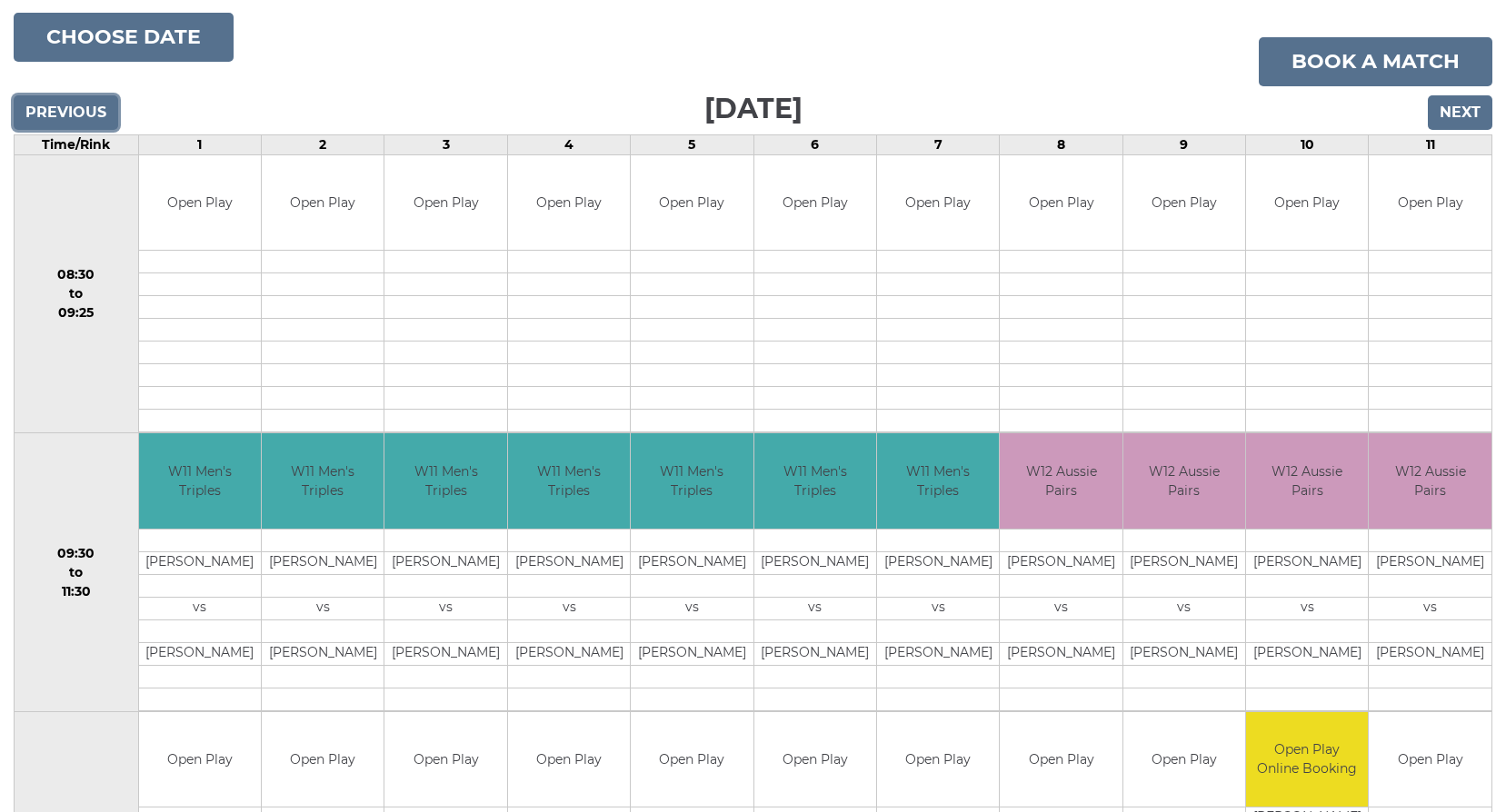
click at [43, 107] on input "Previous" at bounding box center [66, 112] width 105 height 35
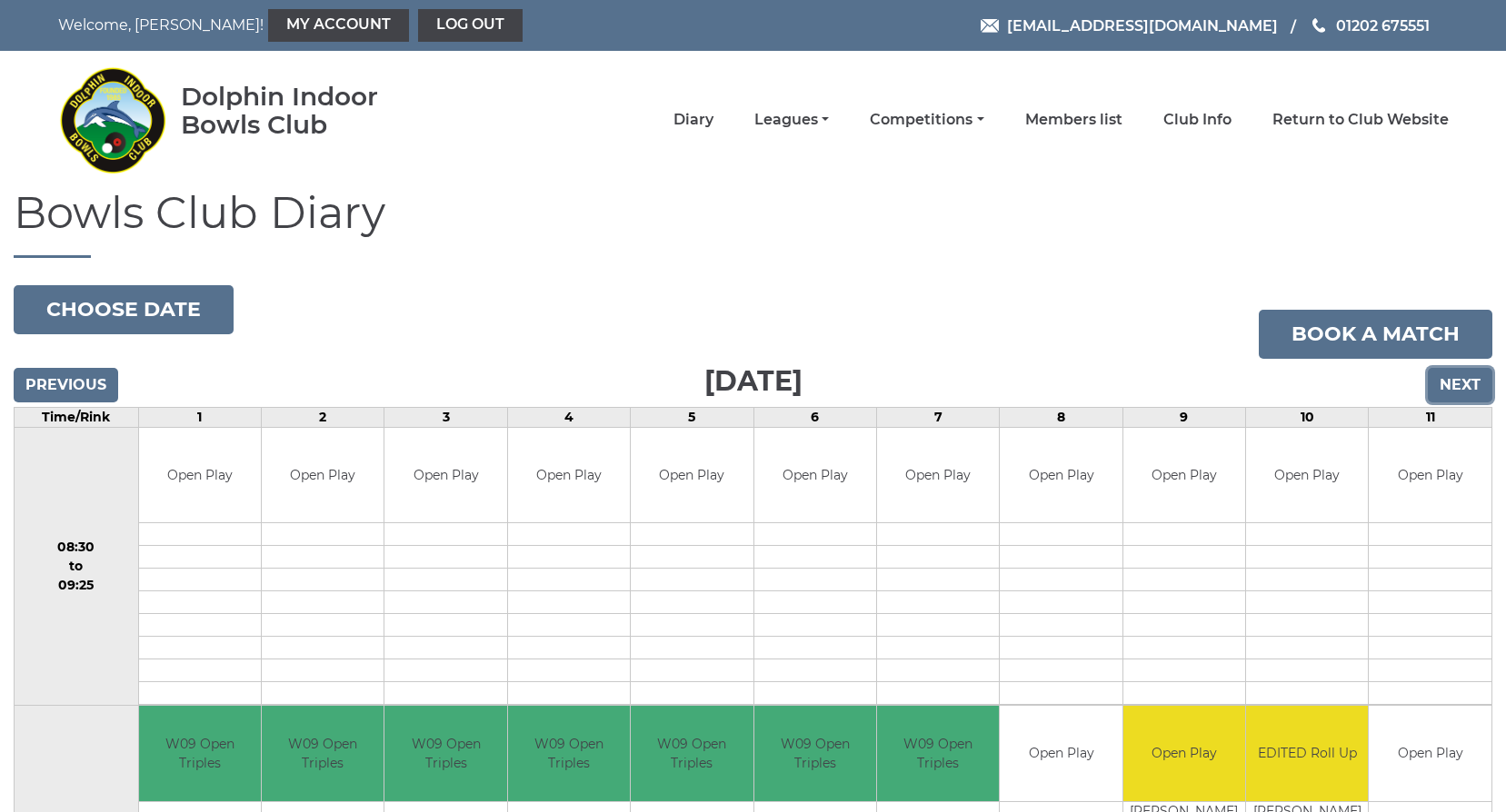
click at [1466, 389] on input "Next" at bounding box center [1459, 385] width 64 height 35
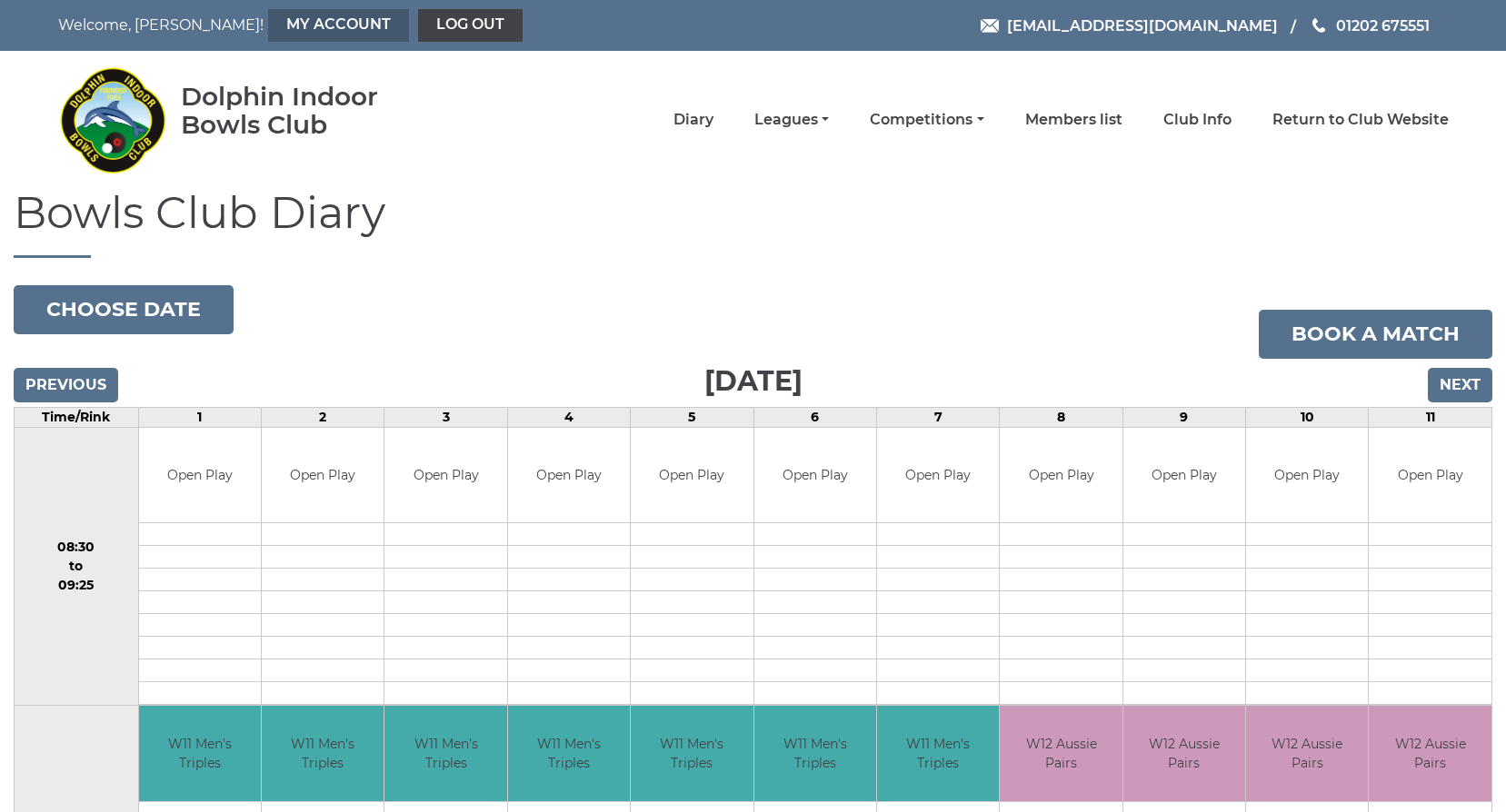
click at [325, 23] on link "My Account" at bounding box center [338, 25] width 141 height 33
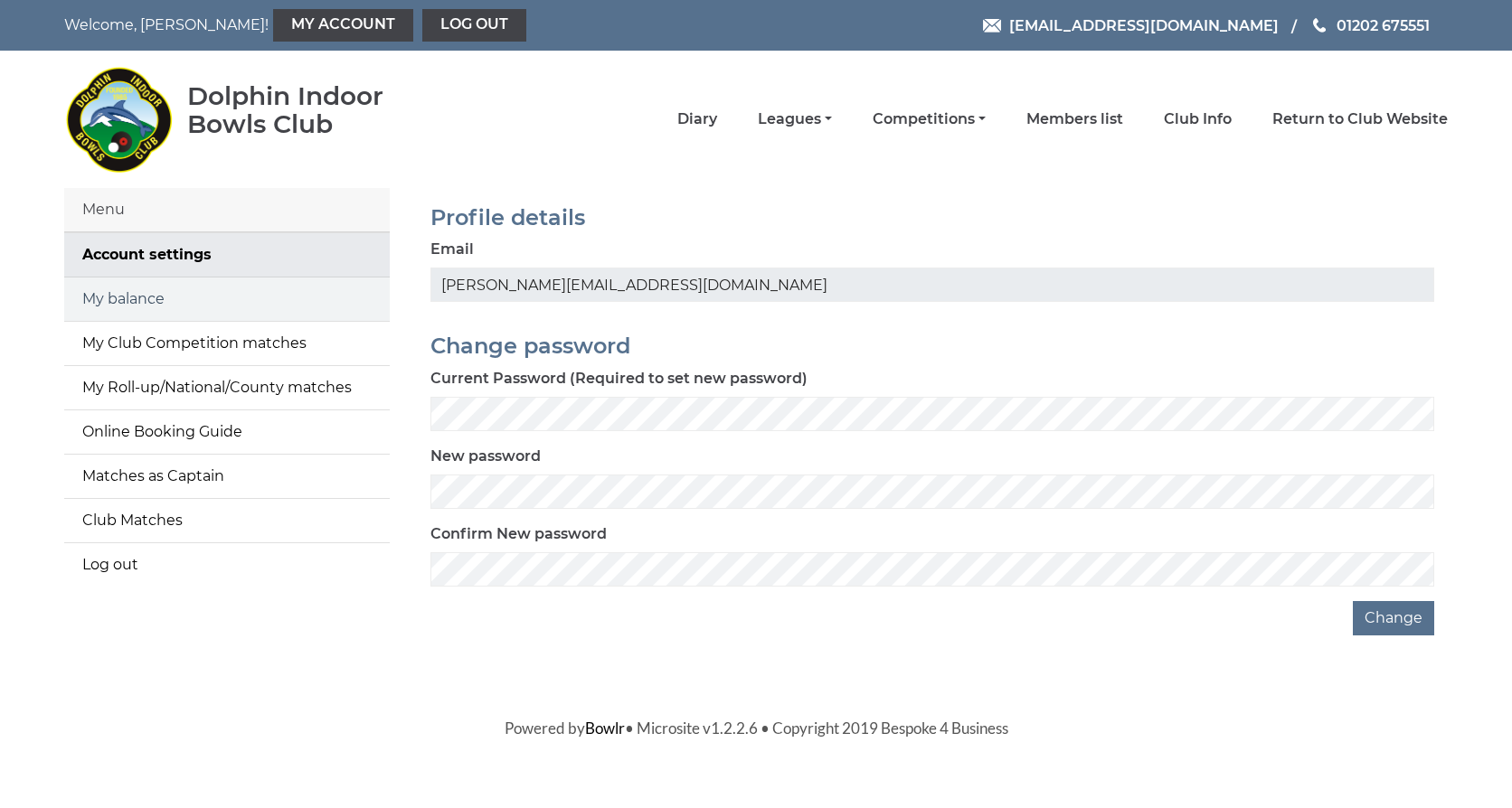
click at [172, 295] on link "My balance" at bounding box center [226, 299] width 326 height 43
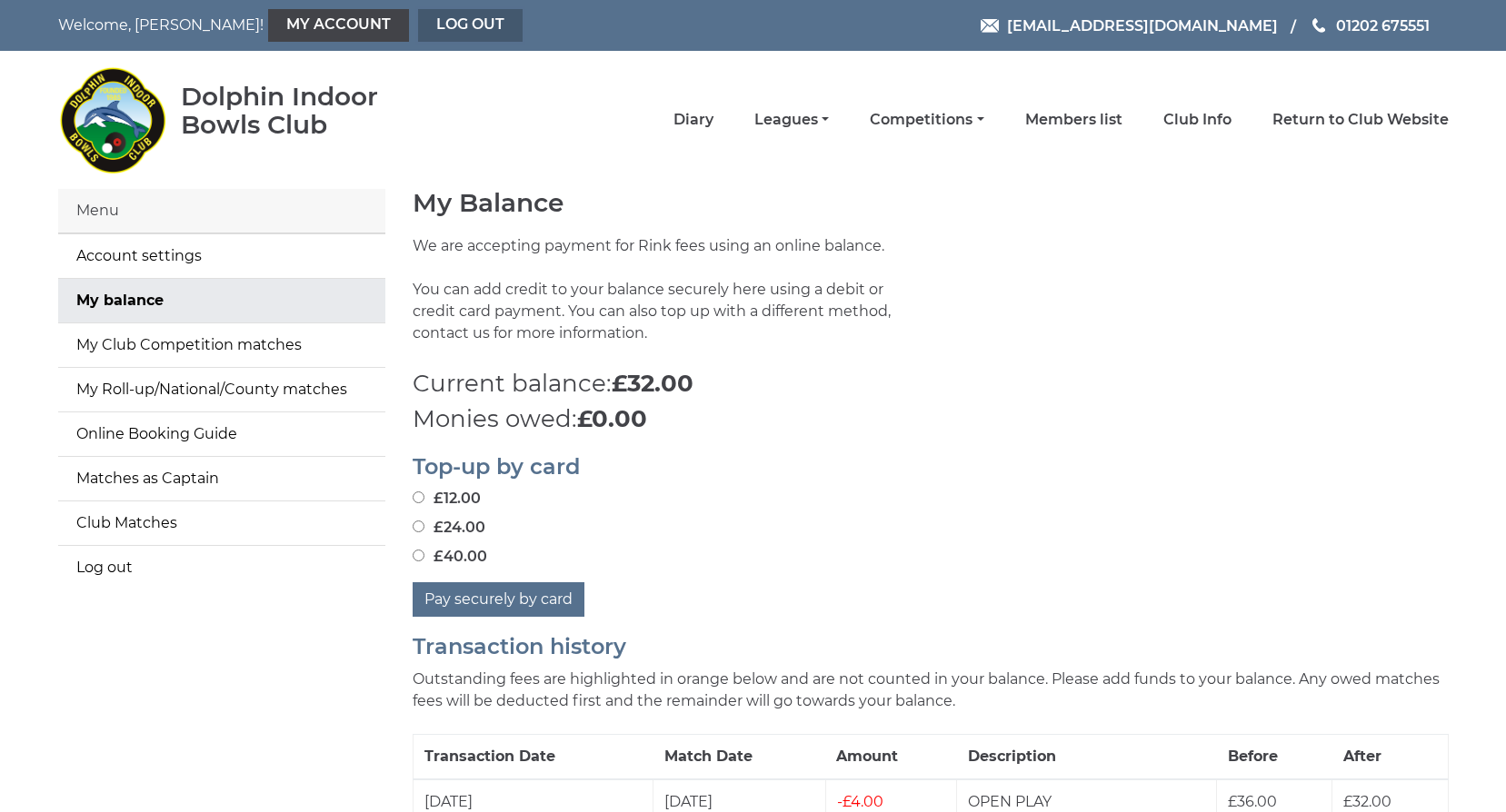
click at [440, 19] on link "Log out" at bounding box center [471, 25] width 105 height 33
